Goal: Task Accomplishment & Management: Manage account settings

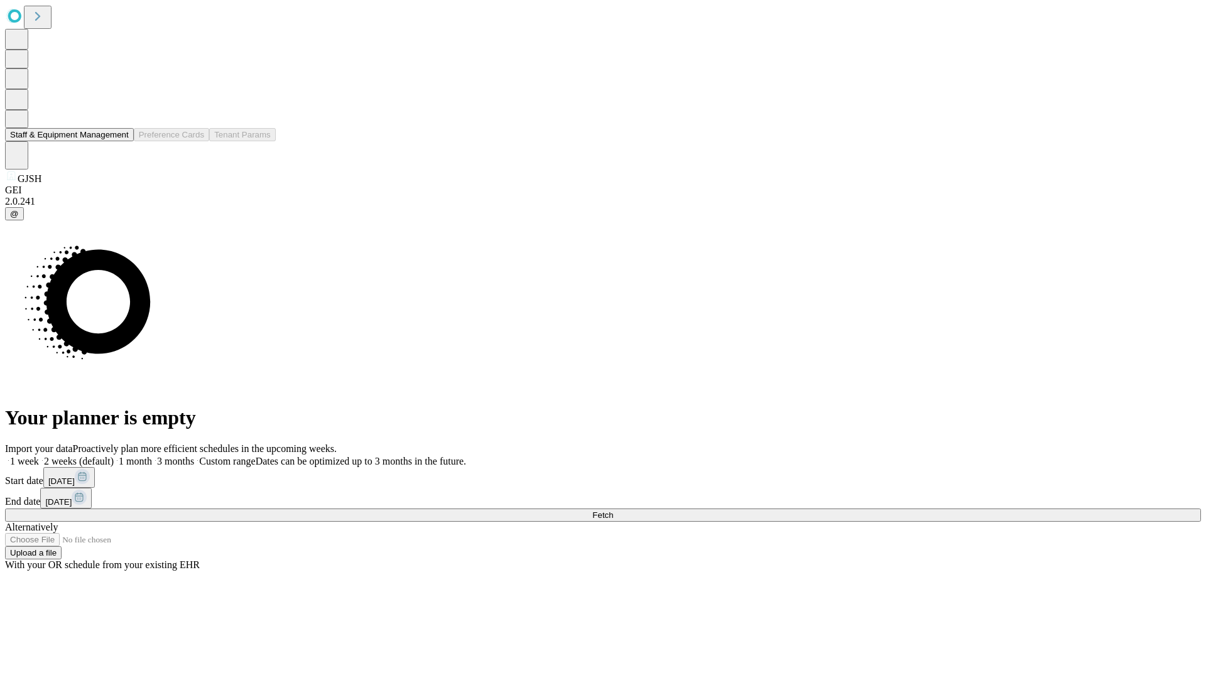
click at [120, 141] on button "Staff & Equipment Management" at bounding box center [69, 134] width 129 height 13
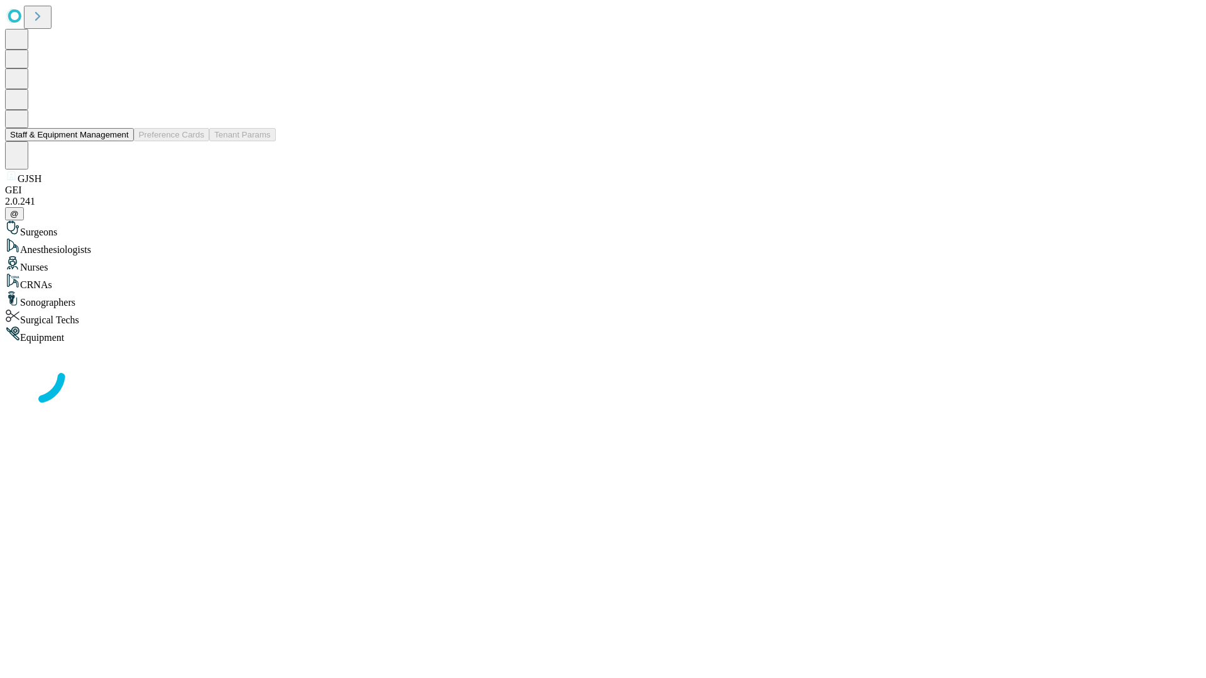
click at [120, 141] on button "Staff & Equipment Management" at bounding box center [69, 134] width 129 height 13
